Goal: Task Accomplishment & Management: Use online tool/utility

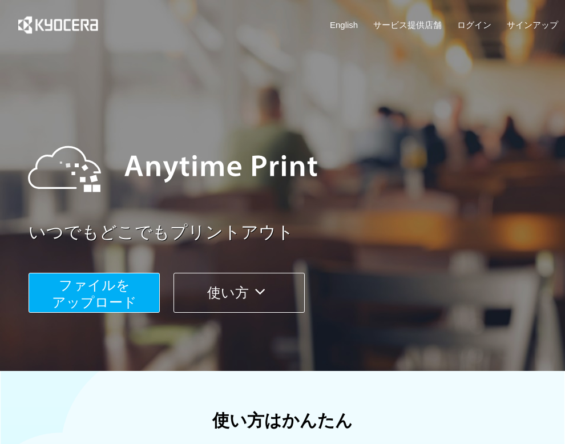
click at [70, 292] on span "ファイルを ​​アップロード" at bounding box center [94, 293] width 85 height 33
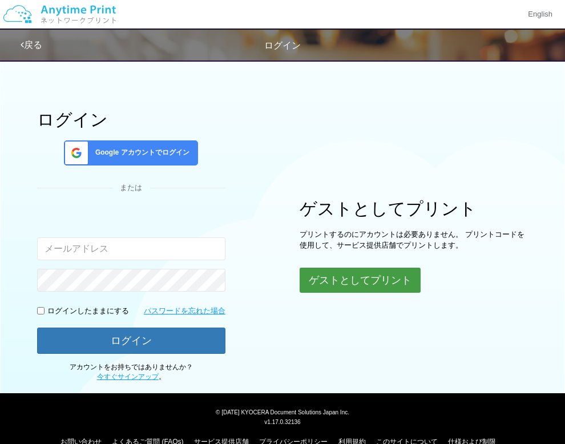
click at [357, 276] on button "ゲストとしてプリント" at bounding box center [360, 280] width 121 height 25
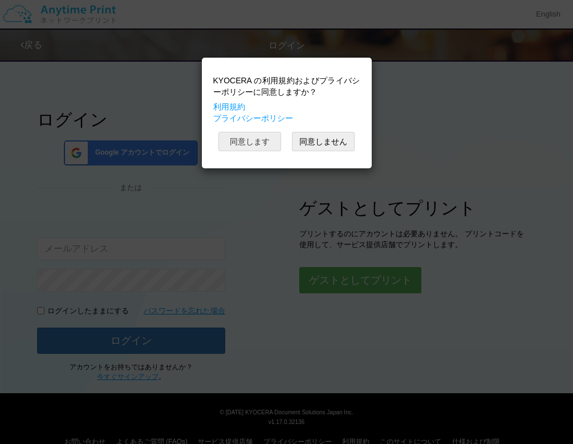
click at [255, 136] on button "同意します" at bounding box center [250, 141] width 63 height 19
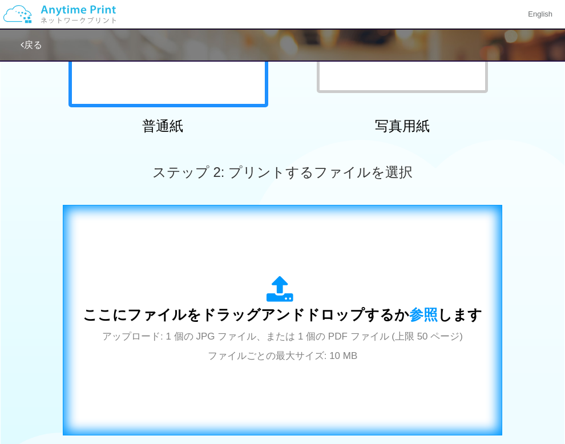
scroll to position [342, 0]
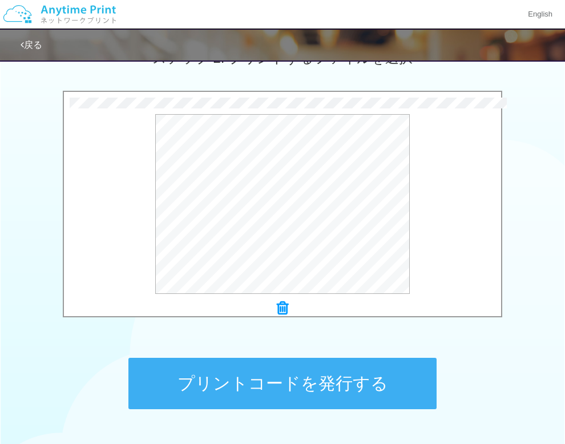
click at [215, 383] on button "プリントコードを発行する" at bounding box center [282, 383] width 308 height 51
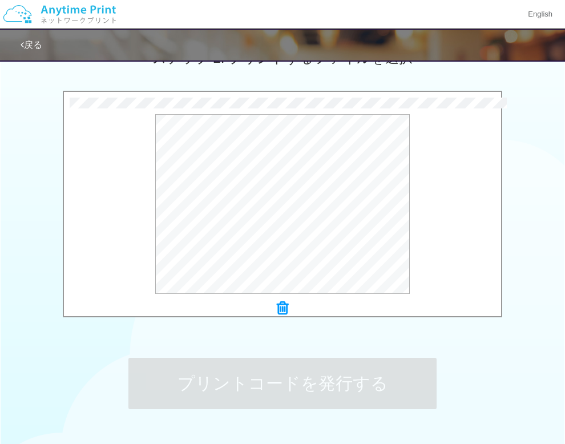
scroll to position [0, 0]
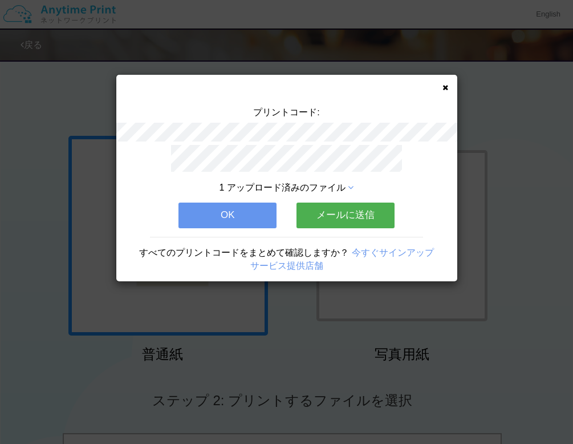
click at [239, 213] on button "OK" at bounding box center [228, 215] width 98 height 25
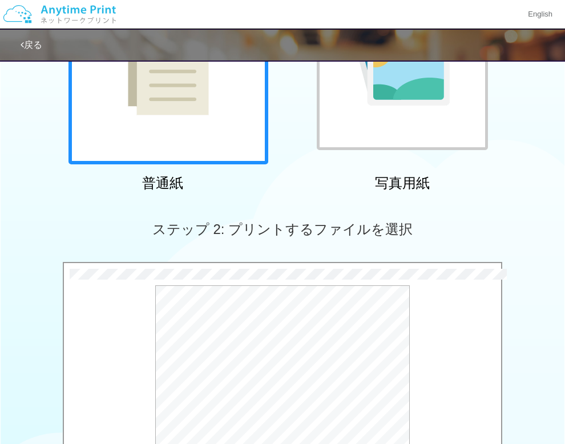
scroll to position [342, 0]
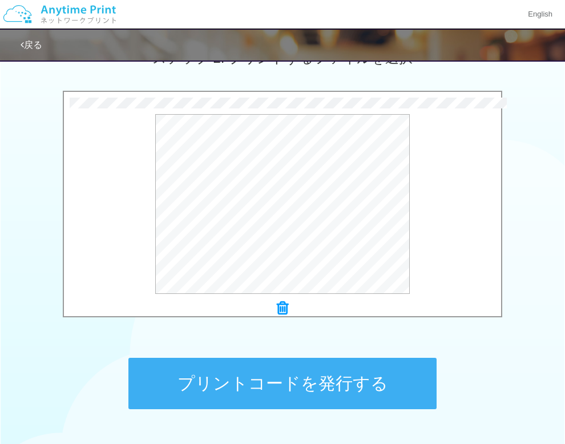
click at [215, 371] on button "プリントコードを発行する" at bounding box center [282, 383] width 308 height 51
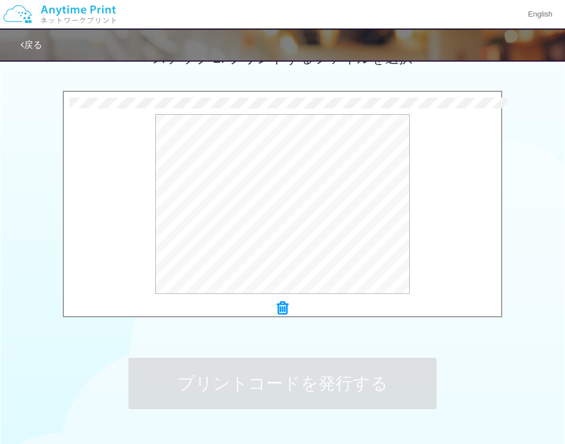
scroll to position [0, 0]
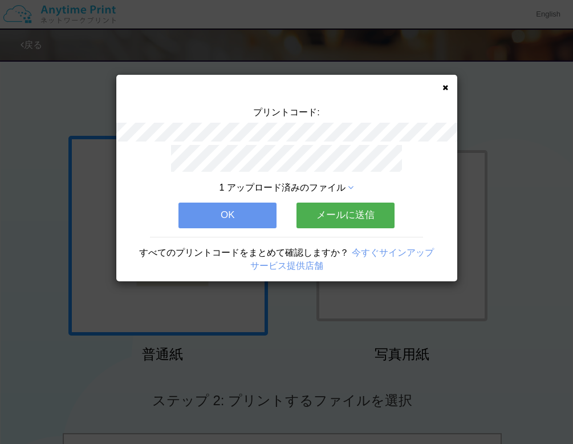
click at [448, 84] on div "プリントコード: 1 アップロード済みのファイル OK メールに送信 すべてのプリントコードをまとめて確認しますか？ 今すぐサインアップ サービス提供店舗" at bounding box center [286, 178] width 341 height 207
click at [446, 88] on icon at bounding box center [446, 87] width 6 height 7
